Goal: Information Seeking & Learning: Learn about a topic

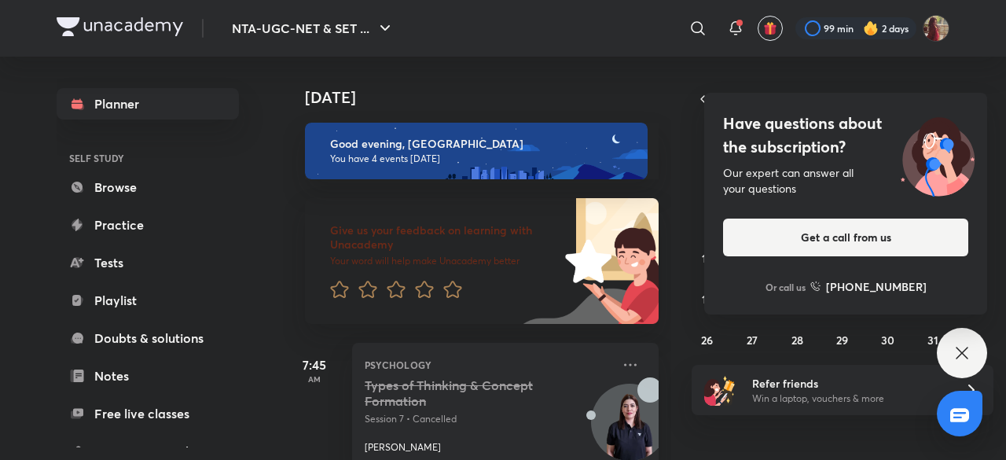
click at [969, 355] on icon at bounding box center [962, 353] width 19 height 19
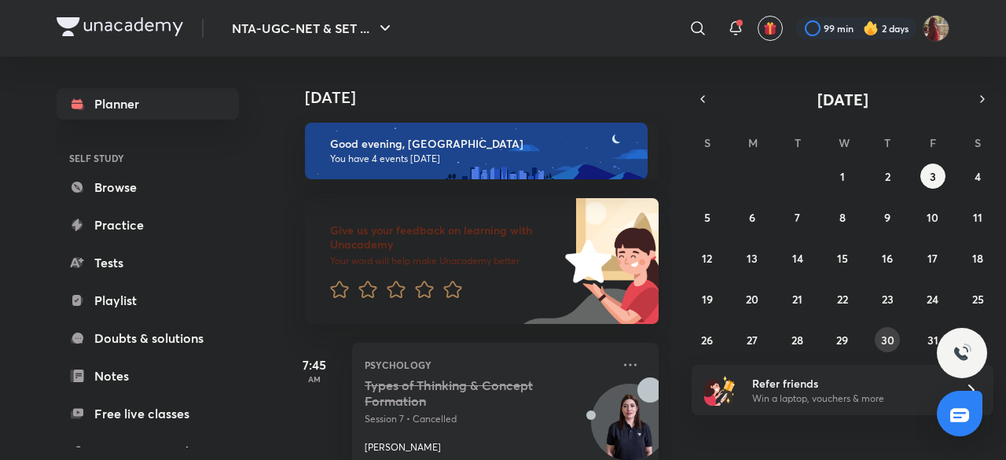
click at [895, 335] on button "30" at bounding box center [887, 339] width 25 height 25
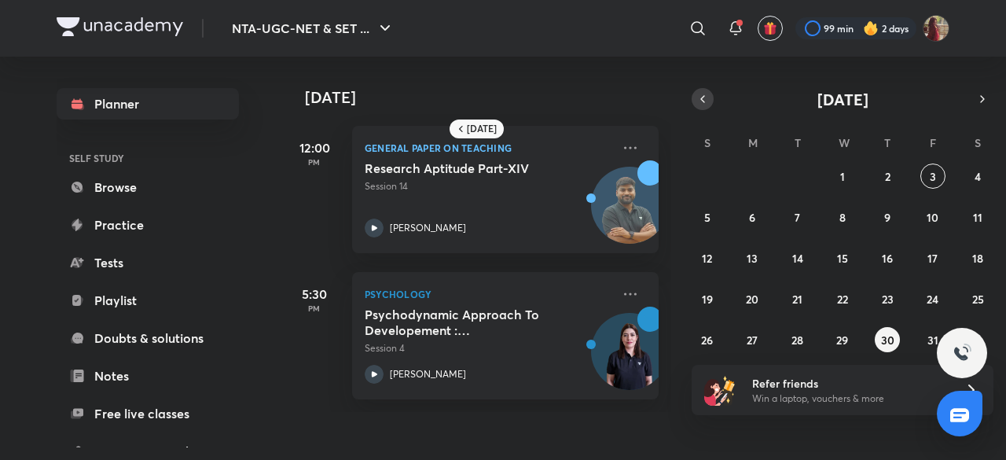
click at [708, 100] on icon "button" at bounding box center [703, 99] width 13 height 14
click at [797, 340] on abbr "30" at bounding box center [797, 340] width 13 height 15
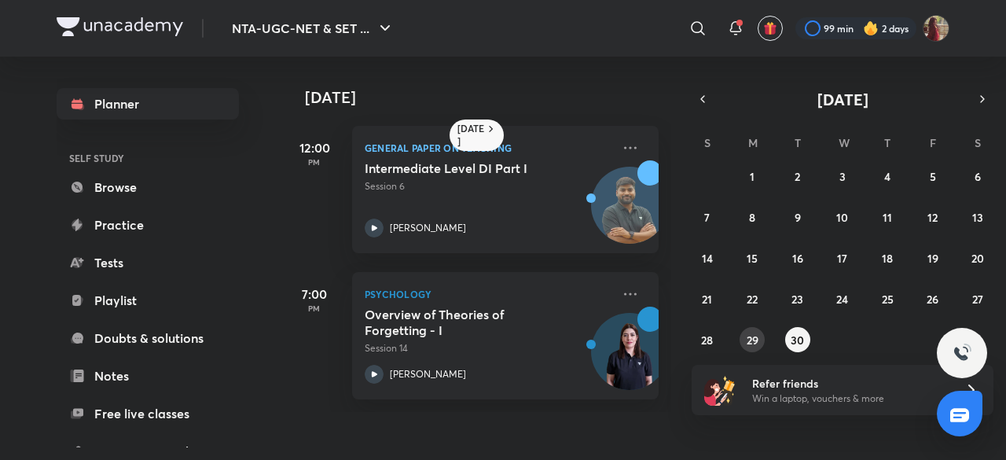
click at [758, 337] on abbr "29" at bounding box center [753, 340] width 12 height 15
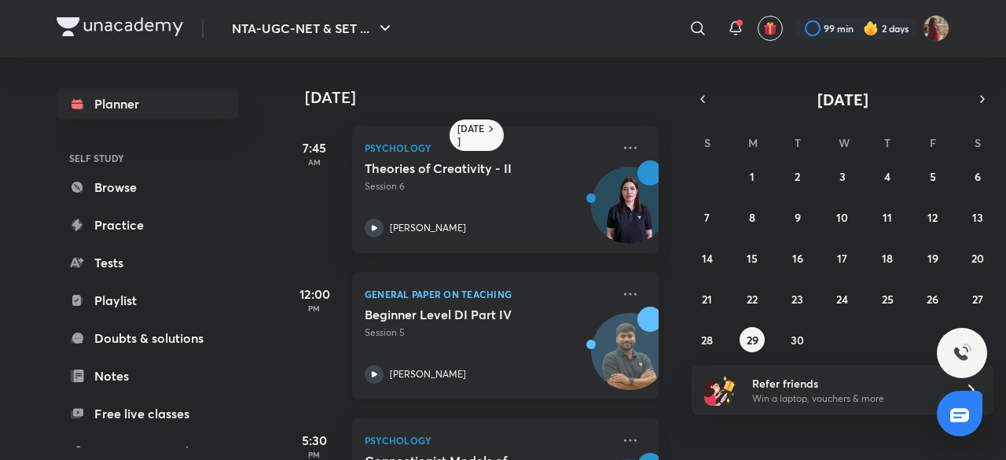
scroll to position [111, 0]
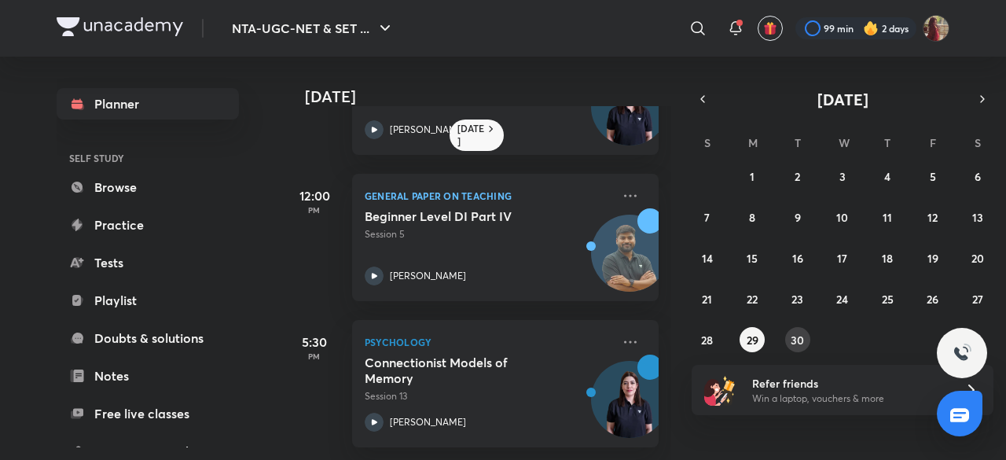
click at [802, 345] on abbr "30" at bounding box center [797, 340] width 13 height 15
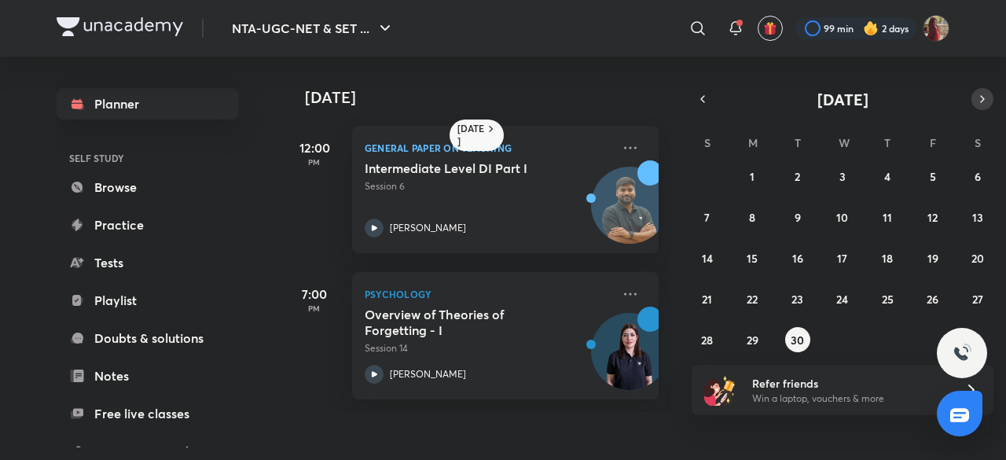
click at [981, 95] on icon "button" at bounding box center [982, 99] width 13 height 14
click at [851, 174] on button "1" at bounding box center [842, 176] width 25 height 25
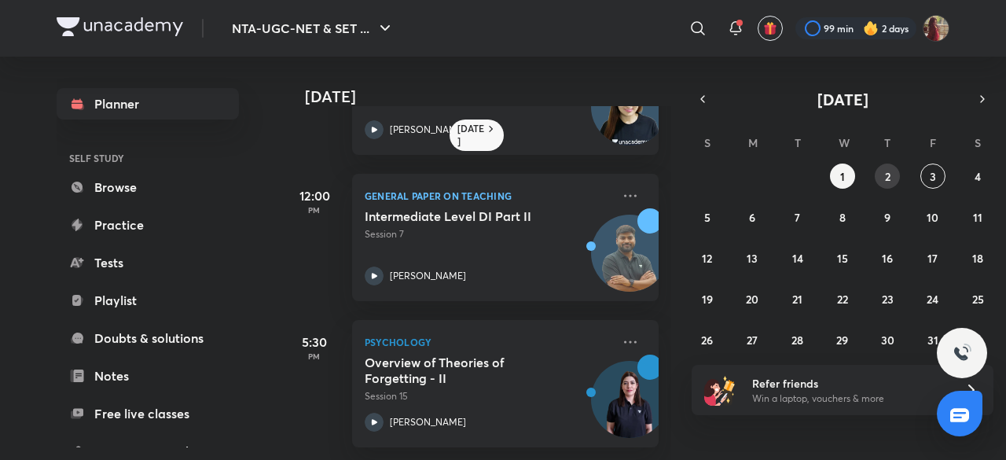
click at [888, 176] on abbr "2" at bounding box center [888, 176] width 6 height 15
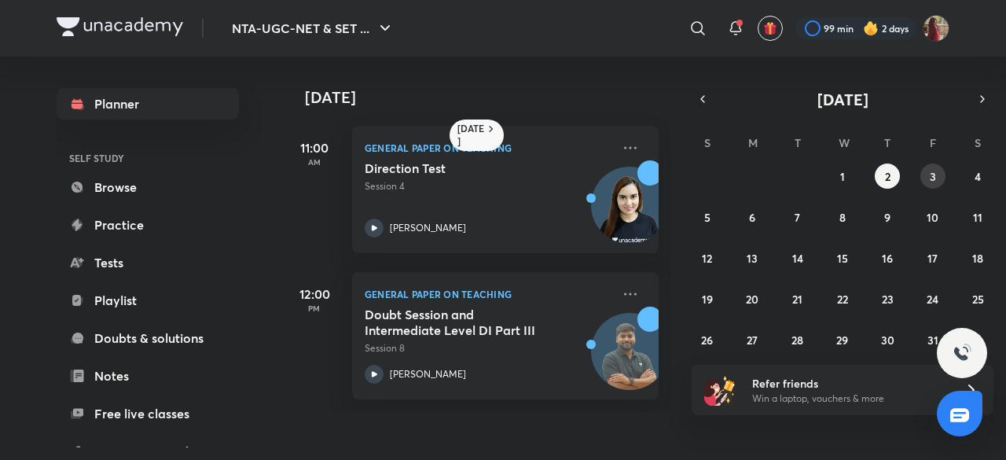
click at [932, 174] on abbr "3" at bounding box center [933, 176] width 6 height 15
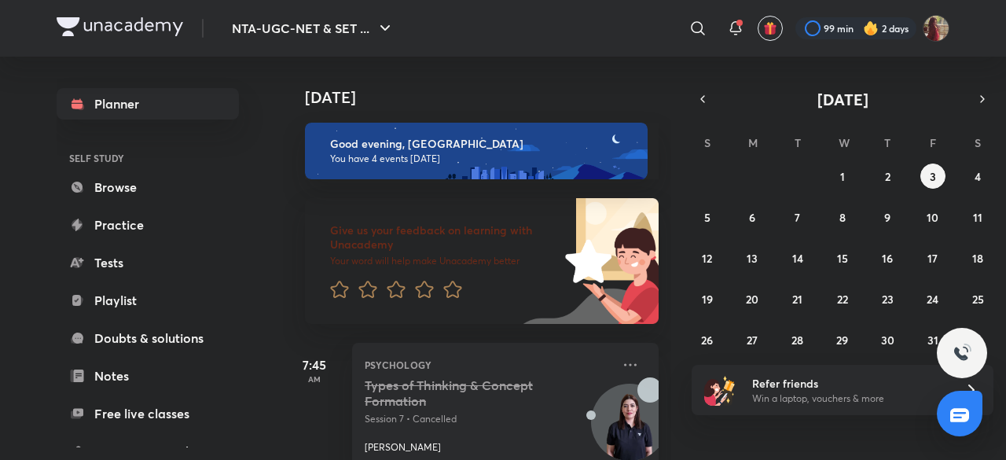
click at [705, 111] on div "[DATE] S M T W T F S 28 29 30 1 2 3 4 5 6 7 8 9 10 11 12 13 14 15 16 17 18 19 2…" at bounding box center [843, 220] width 302 height 264
click at [704, 103] on icon "button" at bounding box center [703, 99] width 13 height 14
click at [800, 336] on abbr "30" at bounding box center [797, 340] width 13 height 15
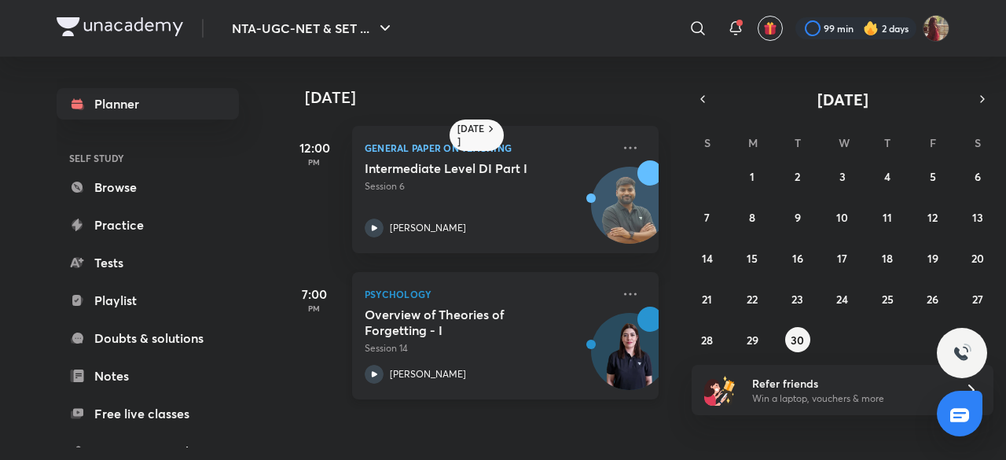
click at [382, 368] on div at bounding box center [374, 374] width 19 height 19
